Goal: Task Accomplishment & Management: Manage account settings

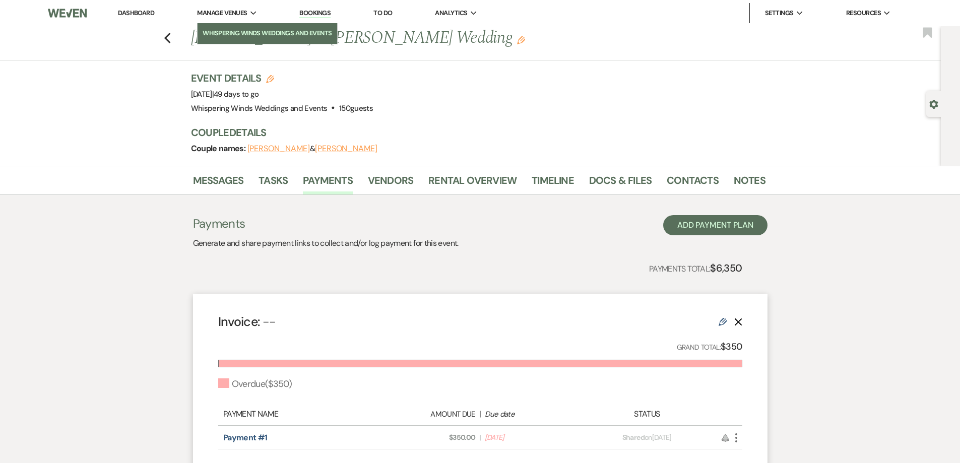
click at [227, 35] on li "Whispering Winds Weddings and Events" at bounding box center [268, 33] width 130 height 10
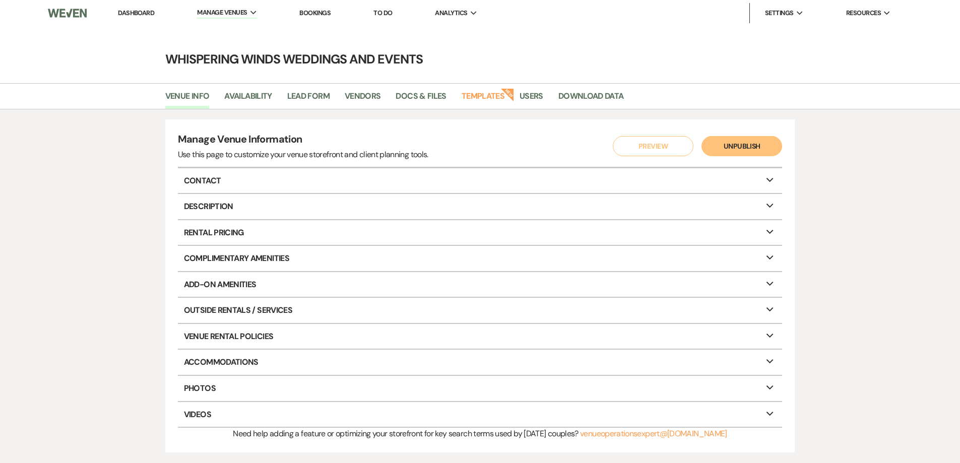
click at [309, 13] on link "Bookings" at bounding box center [314, 13] width 31 height 9
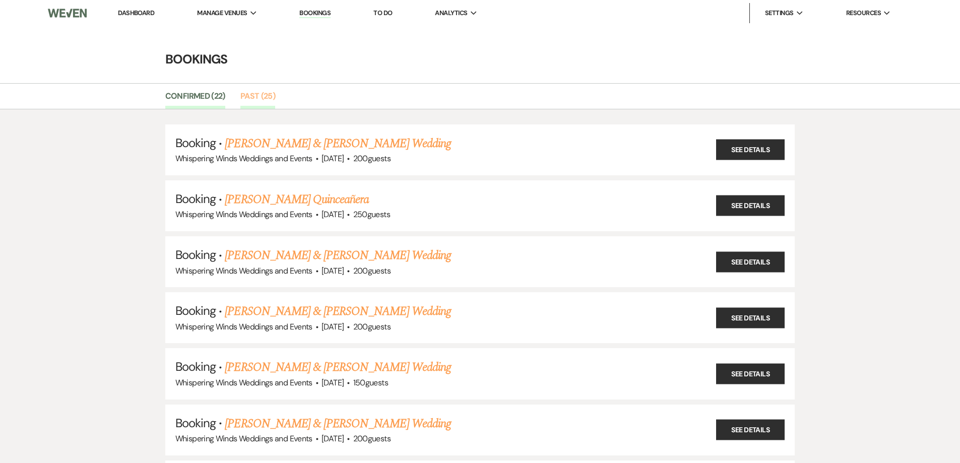
click at [249, 95] on link "Past (25)" at bounding box center [257, 99] width 35 height 19
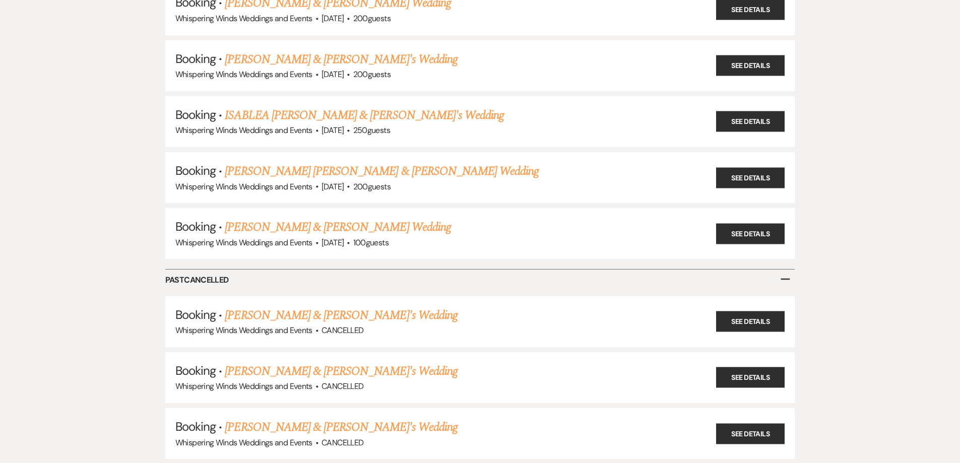
scroll to position [1260, 0]
